Goal: Find specific page/section: Find specific page/section

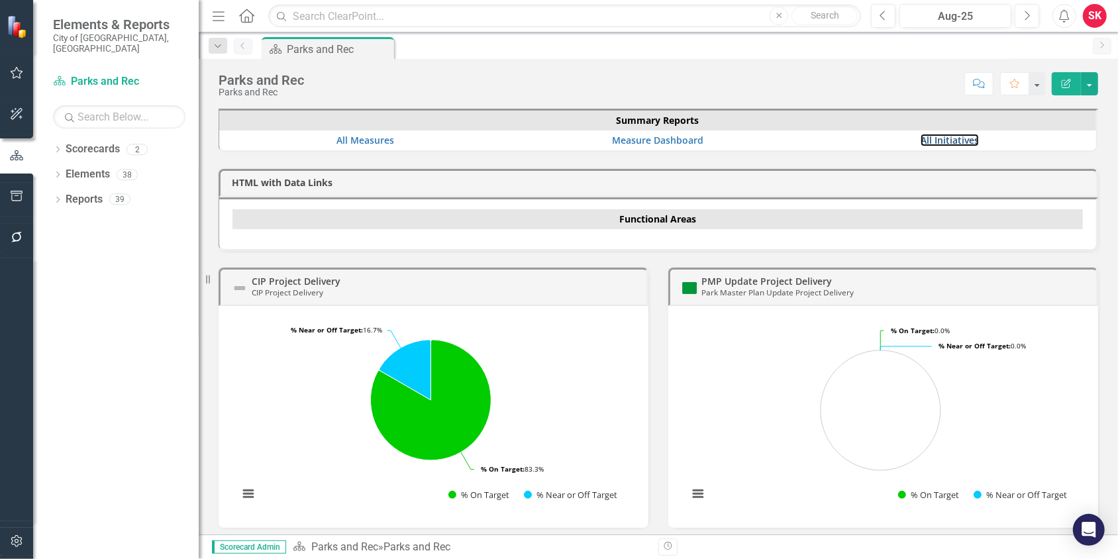
click at [923, 138] on link "All Initiatives" at bounding box center [950, 140] width 58 height 13
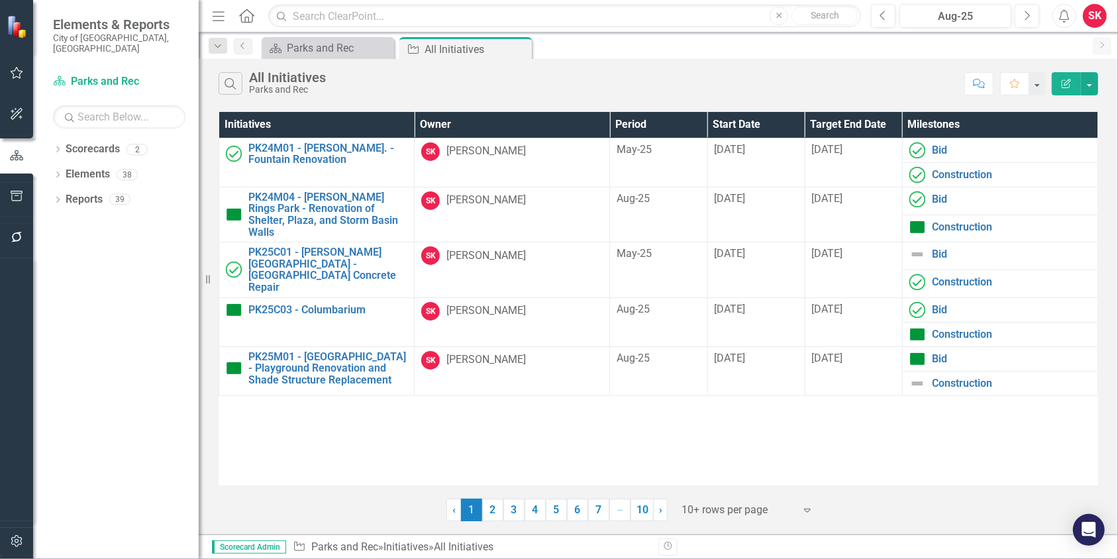
click at [804, 509] on icon "Expand" at bounding box center [807, 510] width 13 height 11
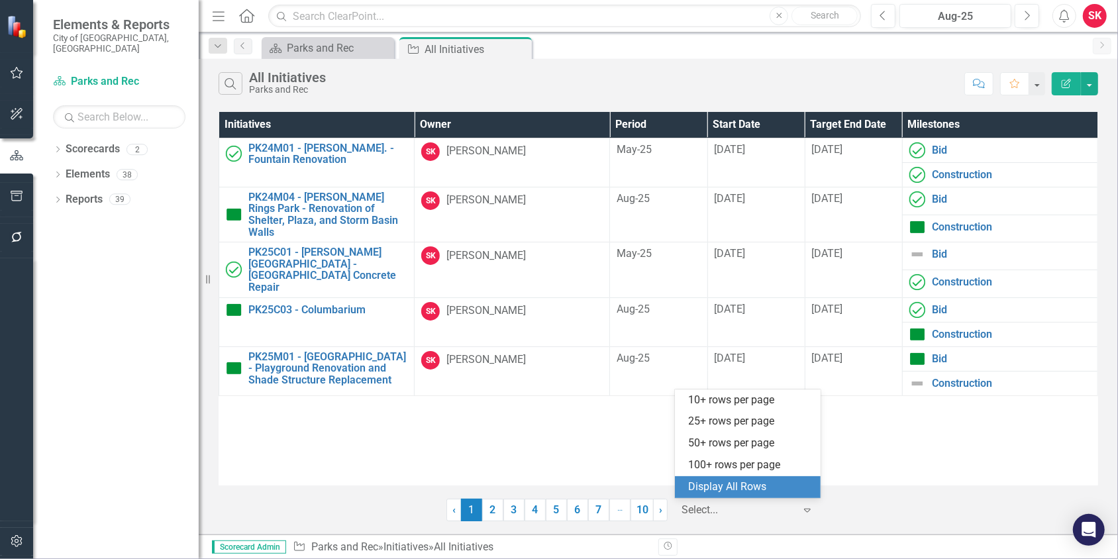
click at [741, 488] on div "Display All Rows" at bounding box center [750, 487] width 125 height 15
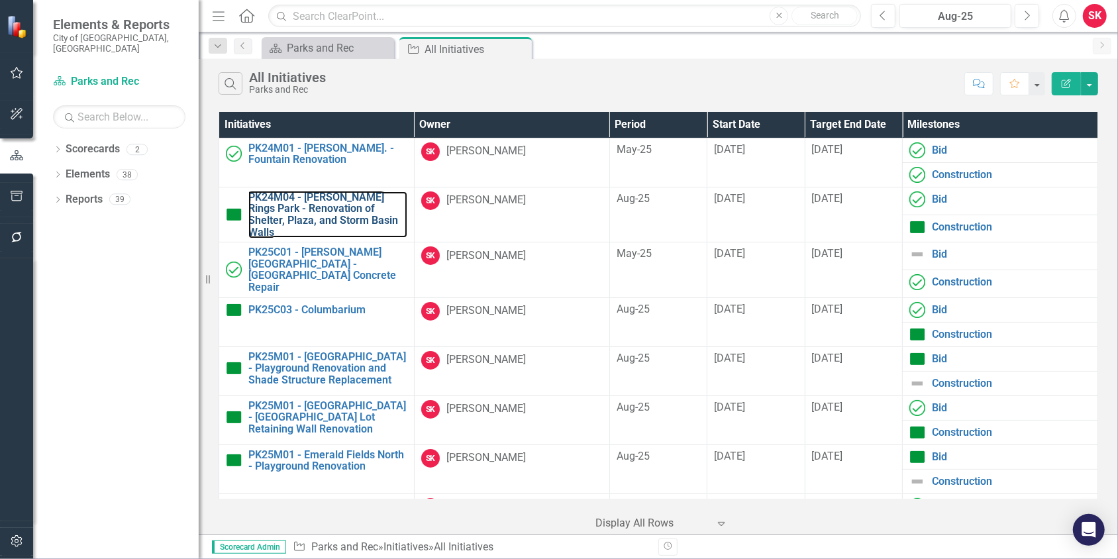
click at [333, 210] on link "PK24M04 - [PERSON_NAME] Rings Park - Renovation of Shelter, Plaza, and Storm Ba…" at bounding box center [327, 214] width 159 height 46
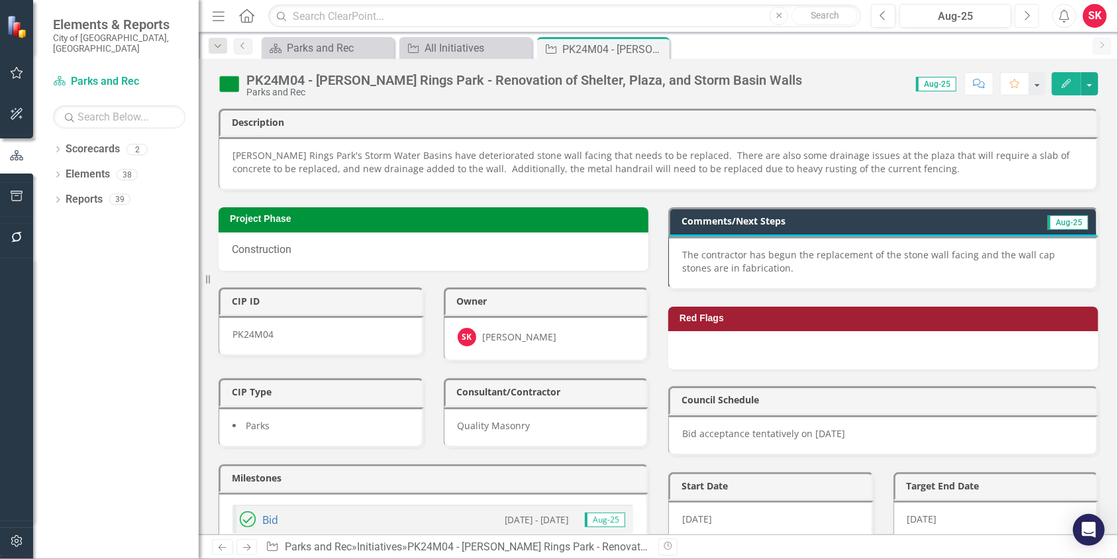
click at [1031, 17] on button "Next" at bounding box center [1027, 16] width 25 height 24
